Goal: Transaction & Acquisition: Book appointment/travel/reservation

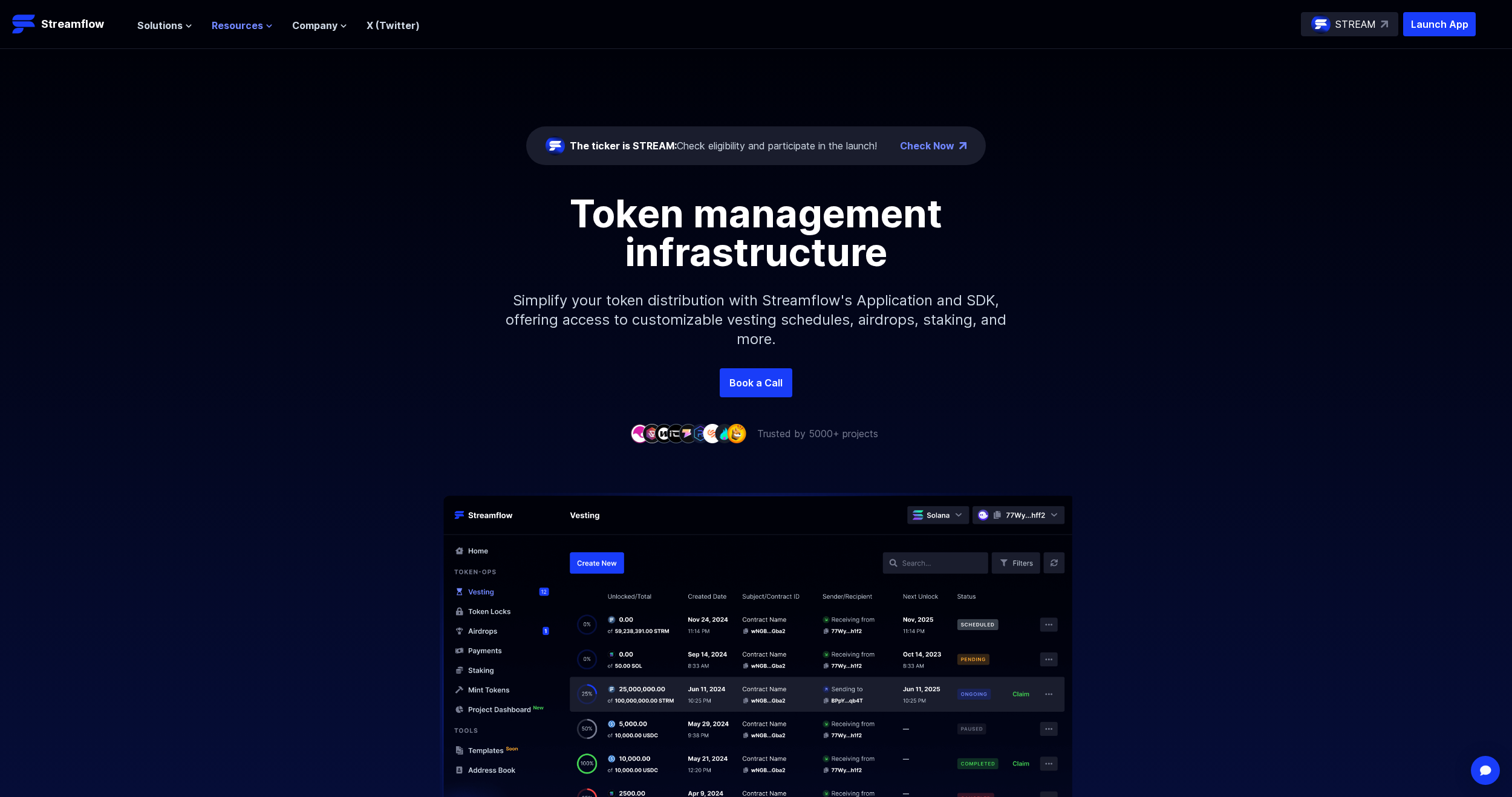
click at [249, 22] on span "Resources" at bounding box center [237, 25] width 52 height 15
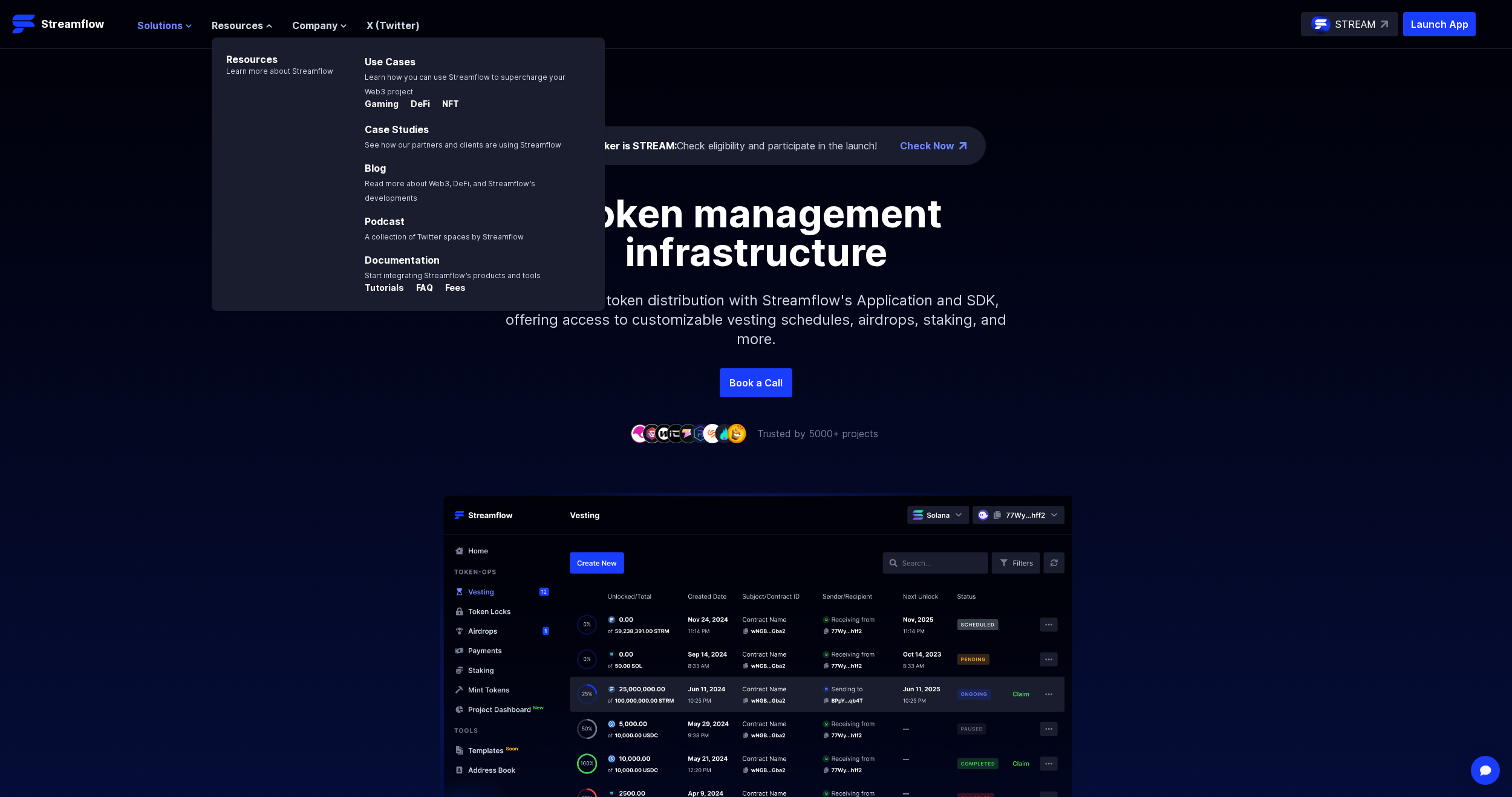
click at [178, 27] on span "Solutions" at bounding box center [160, 25] width 46 height 15
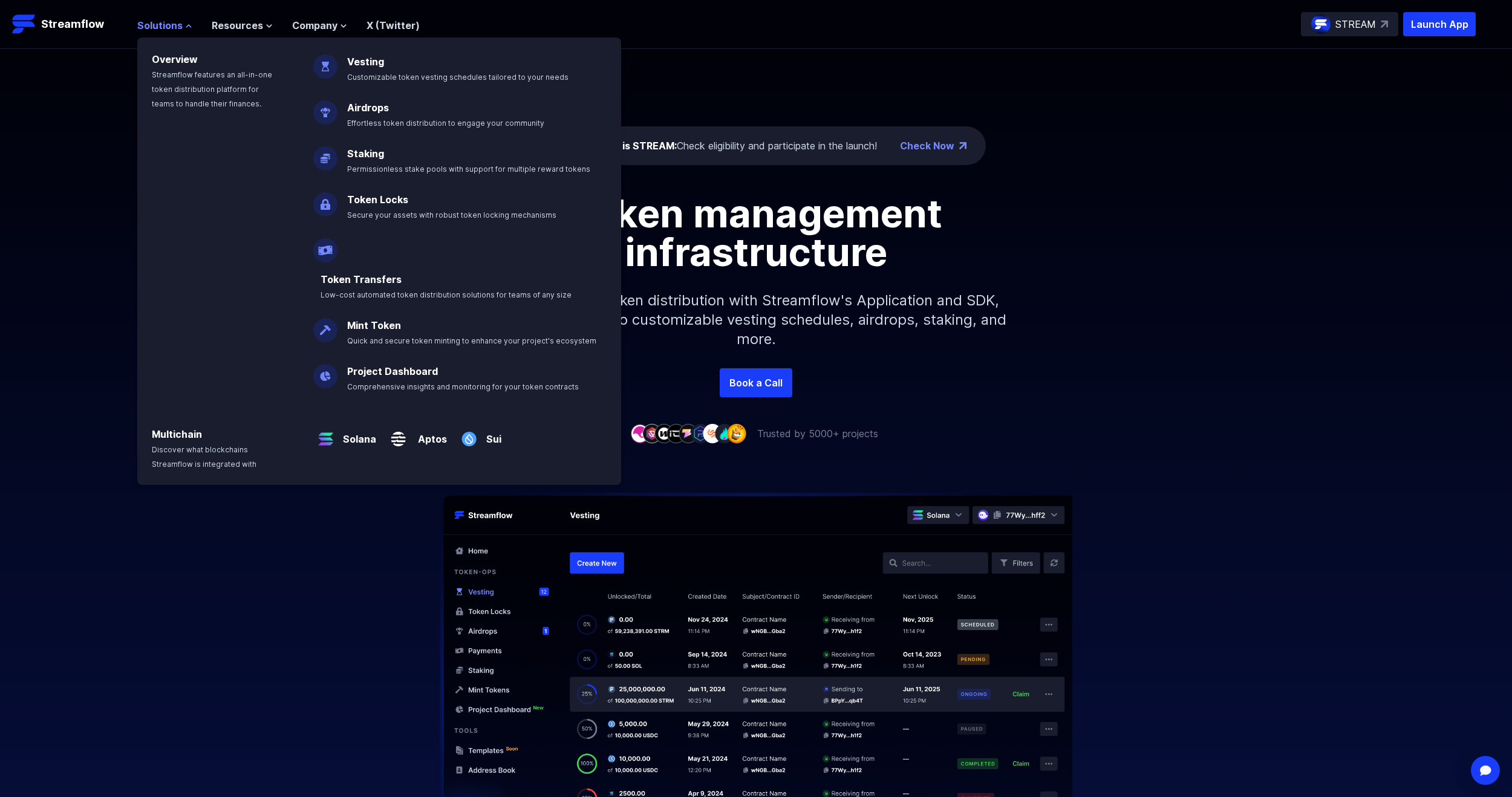
click at [178, 27] on span "Solutions" at bounding box center [160, 25] width 46 height 15
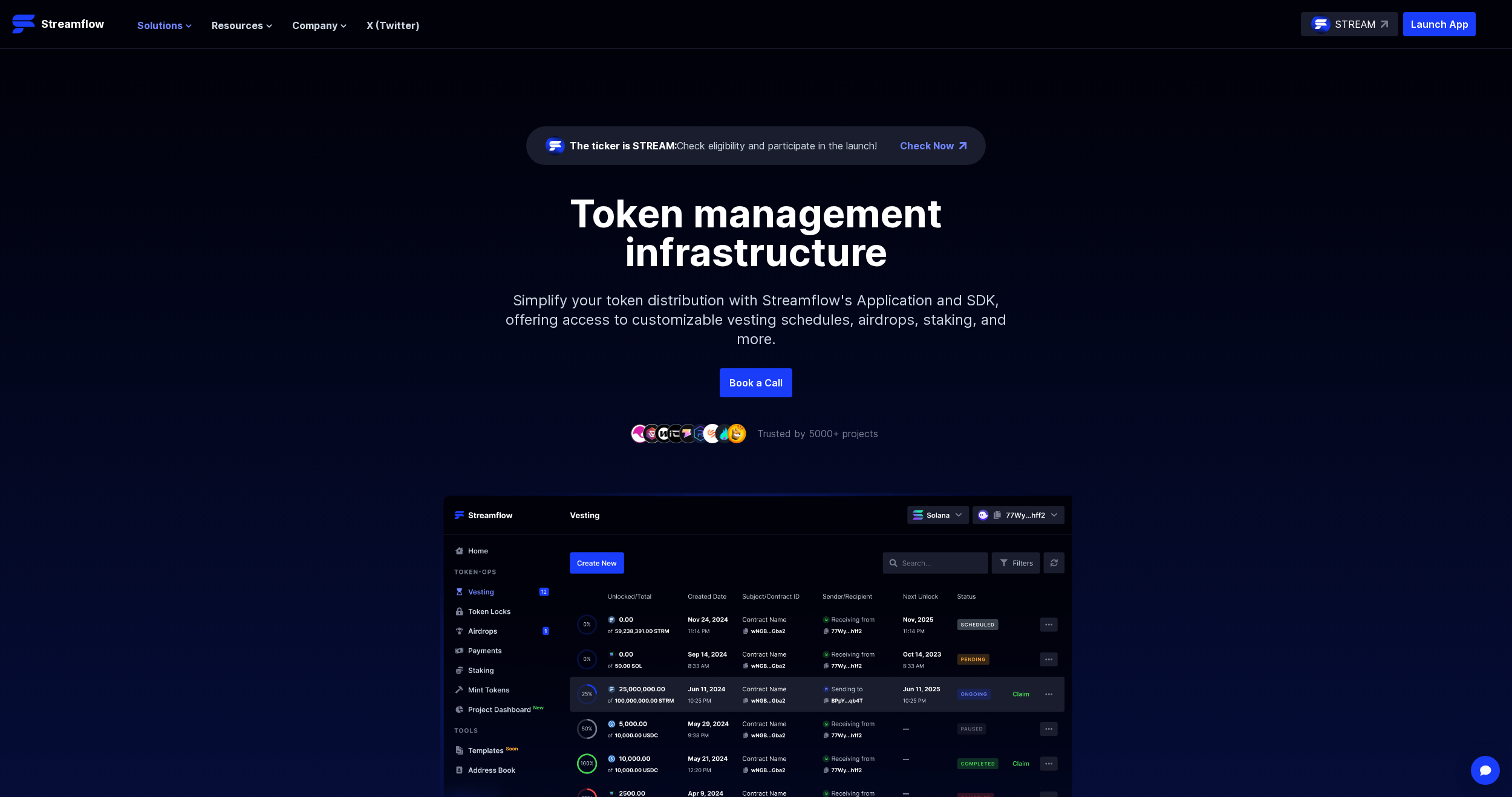
click at [180, 26] on span "Solutions" at bounding box center [160, 25] width 46 height 15
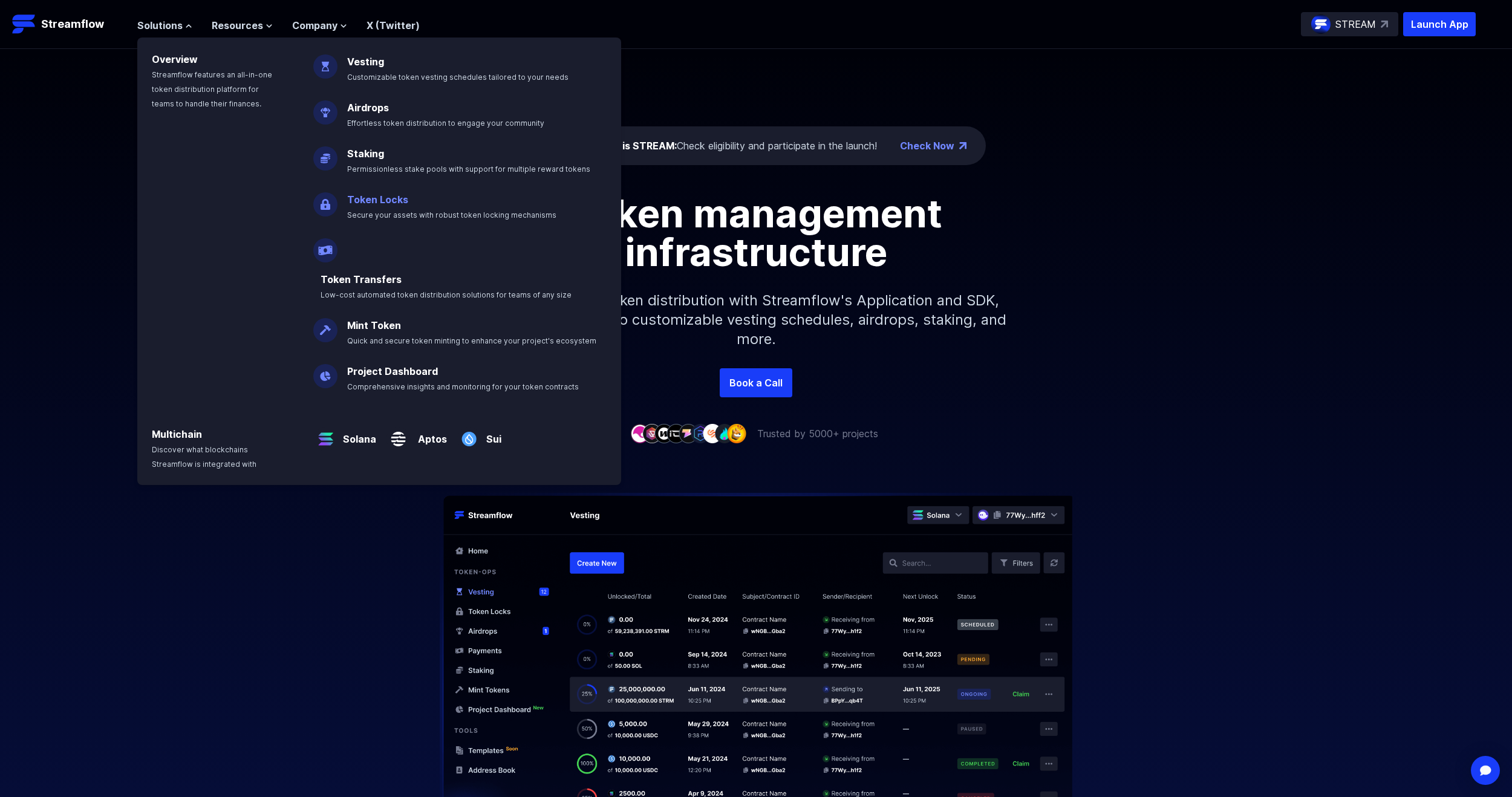
click at [360, 198] on link "Token Locks" at bounding box center [377, 200] width 61 height 12
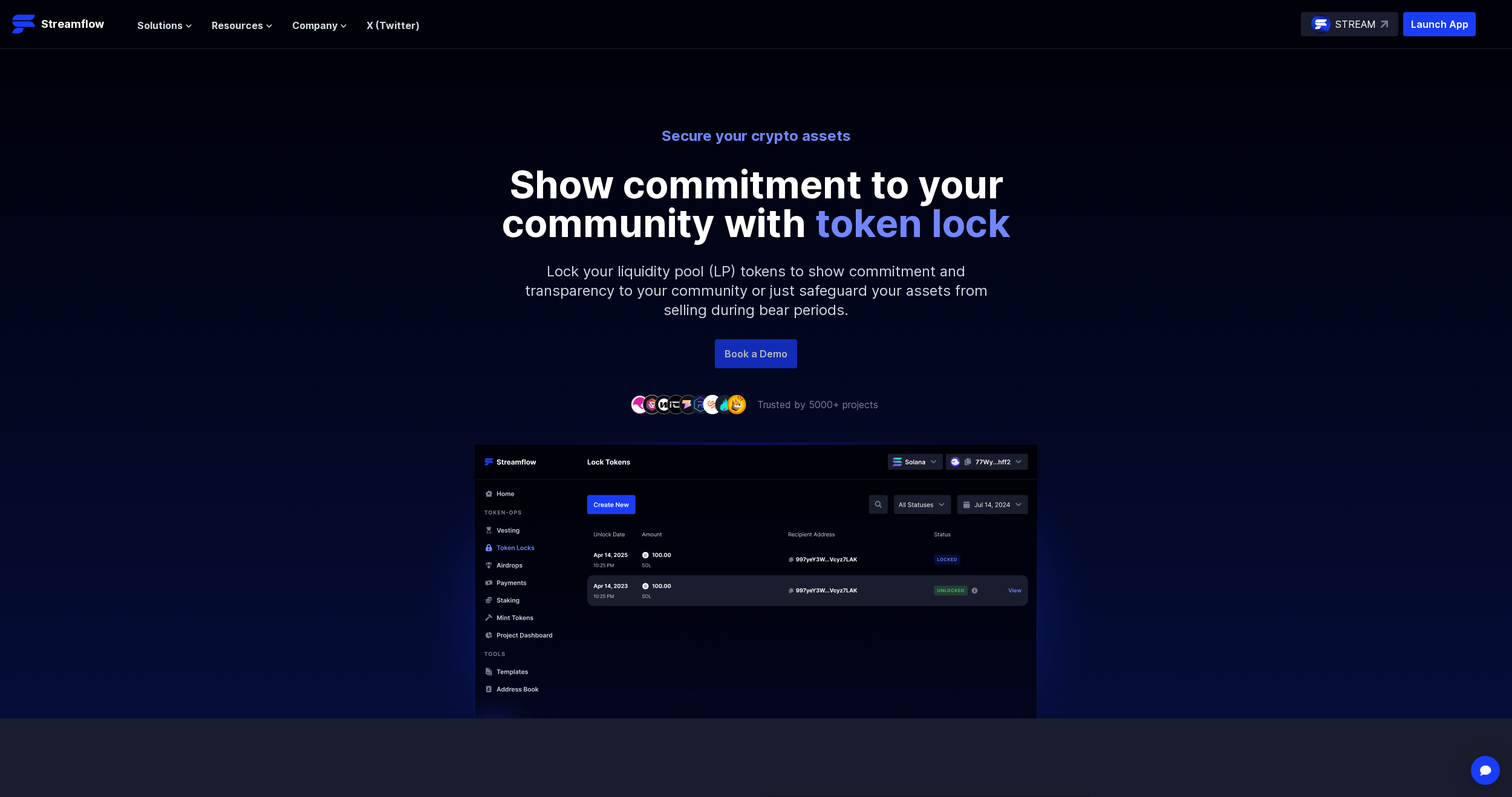
click at [758, 358] on link "Book a Demo" at bounding box center [756, 354] width 83 height 29
click at [1433, 22] on p "Launch App" at bounding box center [1439, 24] width 73 height 24
